Goal: Information Seeking & Learning: Learn about a topic

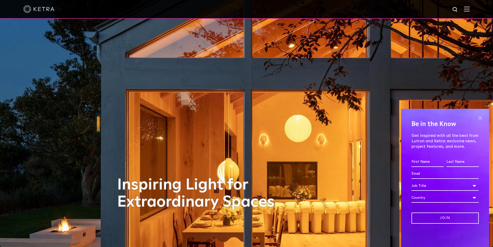
click at [480, 118] on span at bounding box center [480, 118] width 8 height 8
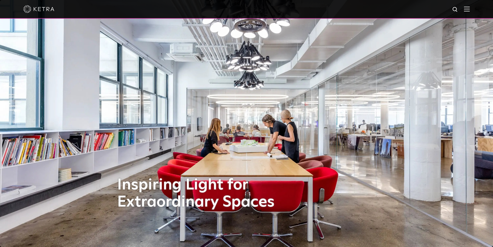
click at [470, 10] on img at bounding box center [467, 8] width 6 height 5
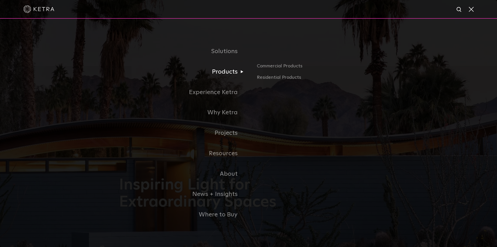
click at [232, 76] on link "Products" at bounding box center [183, 72] width 129 height 20
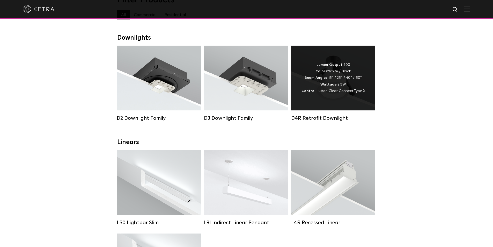
scroll to position [78, 0]
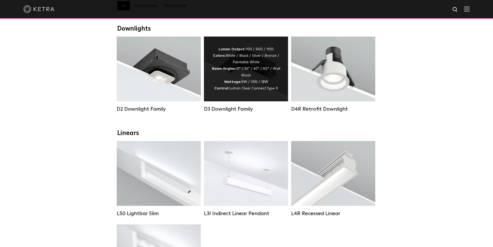
click at [248, 84] on div "Lumen Output: 700 / 900 / 1100 Colors: White / Black / Silver / Bronze / Painta…" at bounding box center [246, 69] width 69 height 46
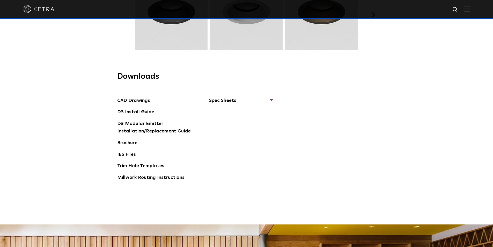
scroll to position [799, 0]
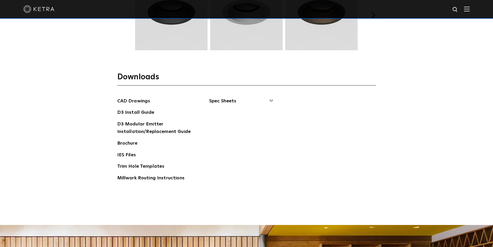
click at [270, 100] on span "Spec Sheets" at bounding box center [240, 102] width 63 height 11
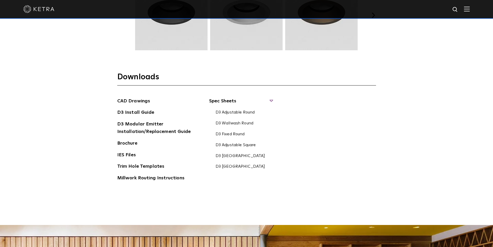
click at [270, 181] on ul "Spec Sheets D3 Adjustable Round D3 Wallwash Round D3 Fixed Round D3 Adjustable …" at bounding box center [234, 141] width 78 height 88
click at [359, 176] on div "CAD Drawings D3 Install Guide D3 Modular Emitter Installation/Replacement Guide…" at bounding box center [246, 141] width 259 height 88
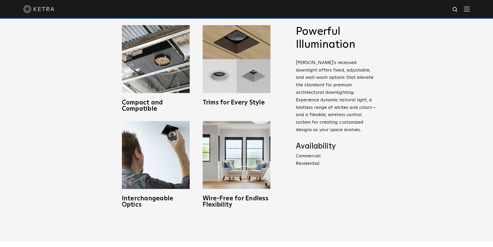
scroll to position [255, 0]
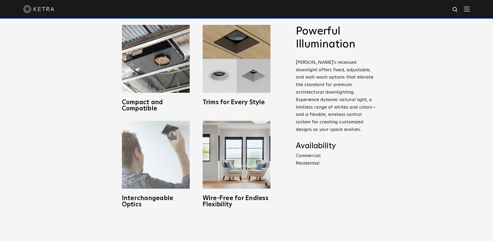
click at [153, 172] on img at bounding box center [156, 155] width 68 height 68
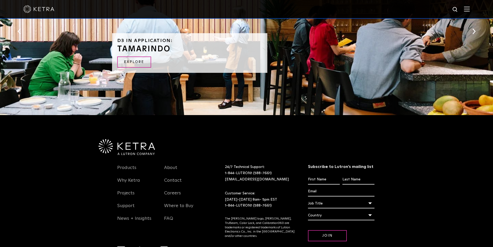
scroll to position [1109, 0]
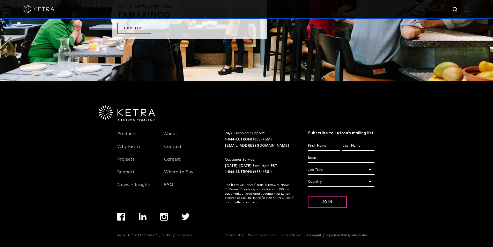
click at [170, 184] on link "FAQ" at bounding box center [168, 188] width 9 height 12
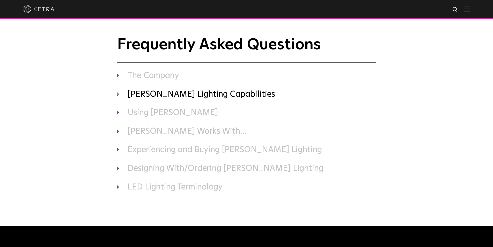
click at [144, 91] on h3 "[PERSON_NAME] Lighting Capabilities" at bounding box center [246, 94] width 259 height 11
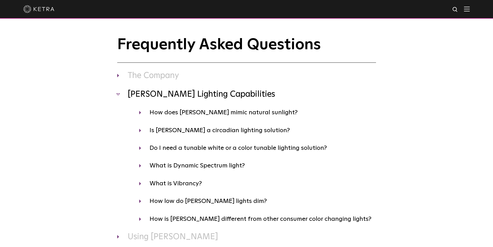
scroll to position [52, 0]
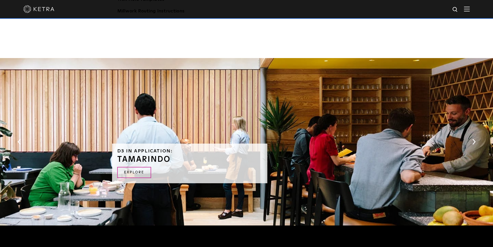
scroll to position [1109, 0]
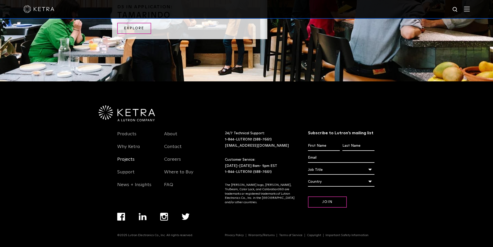
click at [131, 161] on link "Projects" at bounding box center [125, 162] width 17 height 12
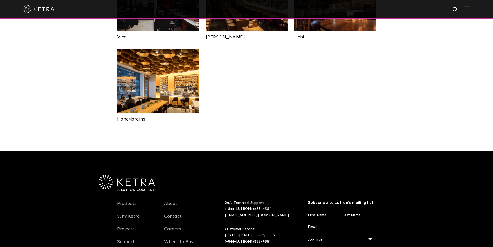
scroll to position [1154, 0]
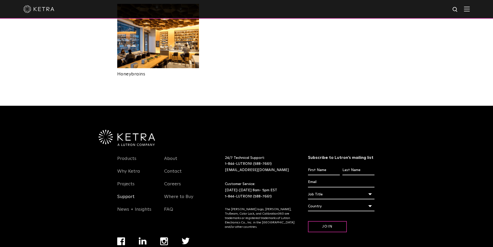
click at [124, 194] on link "Support" at bounding box center [125, 200] width 17 height 12
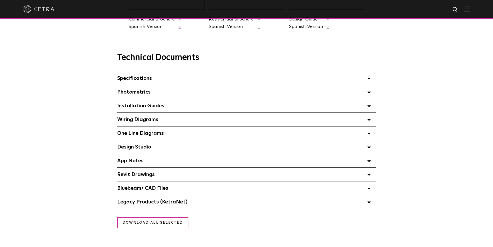
scroll to position [336, 0]
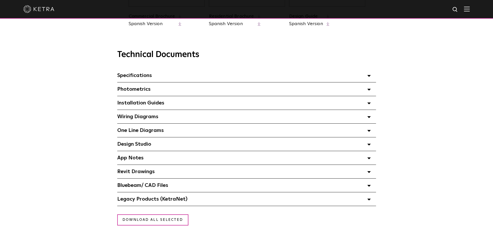
click at [372, 75] on div "Specifications Select checkboxes to use the bulk download option below" at bounding box center [246, 75] width 259 height 13
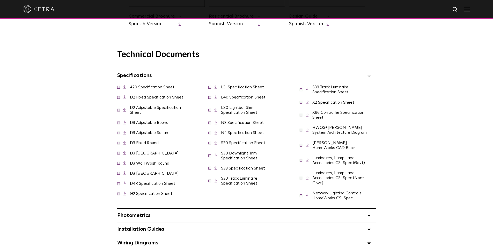
click at [343, 174] on link "Luminaires, Lamps and Accessories CSI Spec (Non-Govt)" at bounding box center [338, 178] width 52 height 14
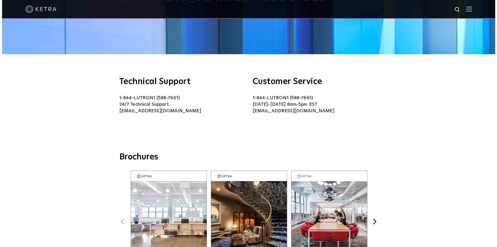
scroll to position [0, 0]
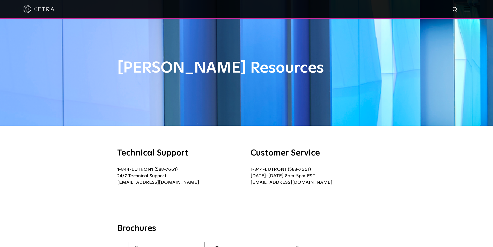
click at [467, 9] on div at bounding box center [246, 9] width 446 height 18
click at [470, 10] on img at bounding box center [467, 8] width 6 height 5
